Goal: Task Accomplishment & Management: Complete application form

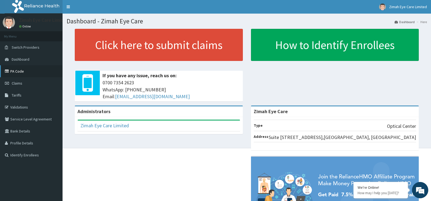
click at [27, 71] on link "PA Code" at bounding box center [31, 71] width 63 height 12
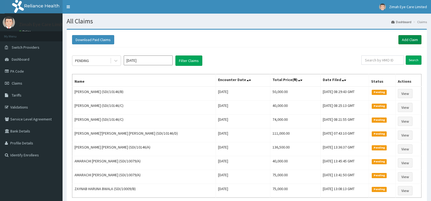
click at [409, 39] on link "Add Claim" at bounding box center [409, 39] width 23 height 9
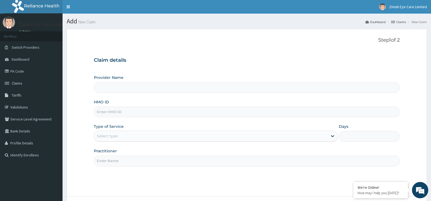
type input "Zimah Eye Care"
click at [142, 113] on input "HMO ID" at bounding box center [247, 112] width 306 height 11
type input "SDI/10083/A"
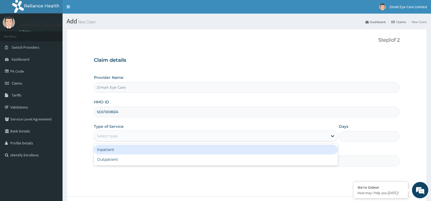
click at [141, 134] on div "Select type" at bounding box center [210, 136] width 233 height 9
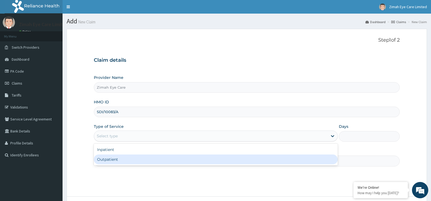
click at [142, 160] on div "Outpatient" at bounding box center [216, 159] width 244 height 10
type input "1"
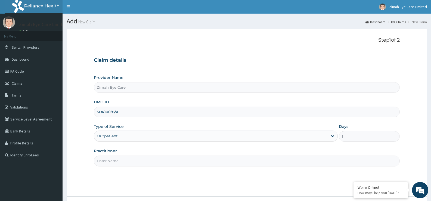
click at [142, 163] on input "Practitioner" at bounding box center [247, 161] width 306 height 11
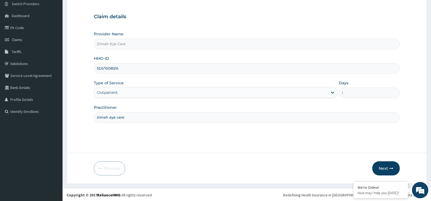
scroll to position [44, 0]
type input "zimah eye care"
click at [388, 169] on button "Next" at bounding box center [385, 167] width 27 height 14
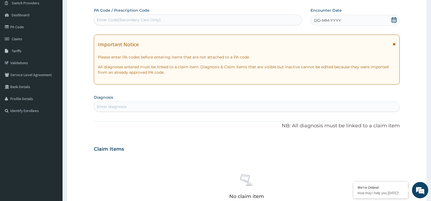
click at [164, 21] on div "Enter Code(Secondary Care Only)" at bounding box center [197, 19] width 207 height 9
paste input "PA/9540DF"
type input "PA/9540DF"
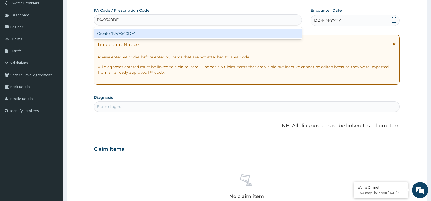
click at [180, 38] on div "Create "PA/9540DF"" at bounding box center [198, 34] width 208 height 10
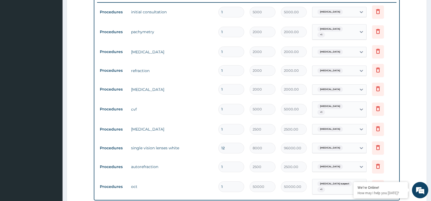
scroll to position [187, 0]
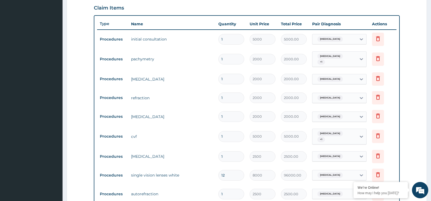
click at [230, 172] on input "12" at bounding box center [231, 175] width 26 height 11
type input "1"
type input "8000.00"
type input "0.00"
type input "5"
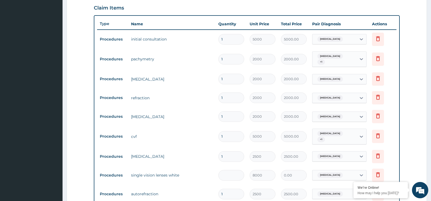
type input "40000.00"
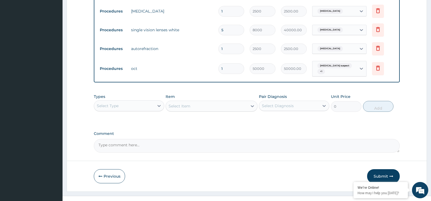
scroll to position [336, 0]
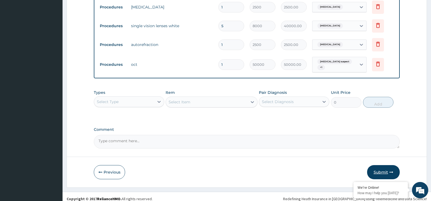
type input "5"
click at [381, 167] on button "Submit" at bounding box center [383, 172] width 33 height 14
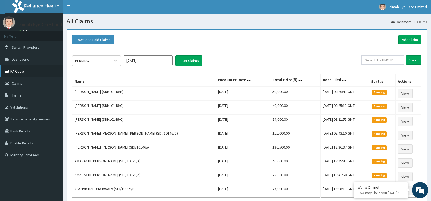
click at [26, 72] on link "PA Code" at bounding box center [31, 71] width 63 height 12
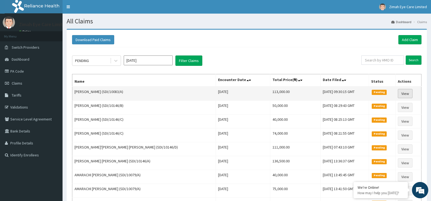
click at [400, 92] on link "View" at bounding box center [405, 93] width 15 height 9
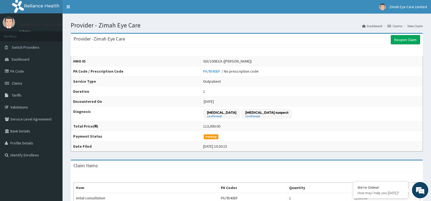
click at [290, 137] on td "Pending" at bounding box center [312, 136] width 222 height 10
click at [297, 134] on td "Pending" at bounding box center [312, 136] width 222 height 10
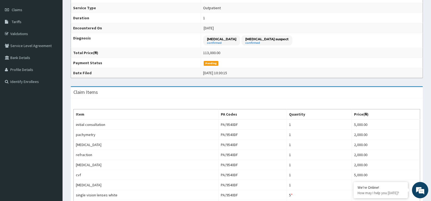
scroll to position [27, 0]
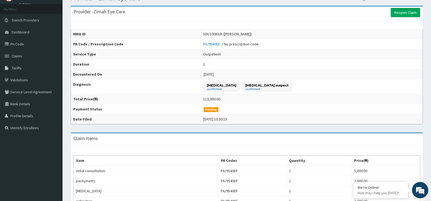
click at [418, 91] on td "[MEDICAL_DATA] confirmed [MEDICAL_DATA] suspect confirmed" at bounding box center [312, 86] width 222 height 15
